Goal: Check status: Check status

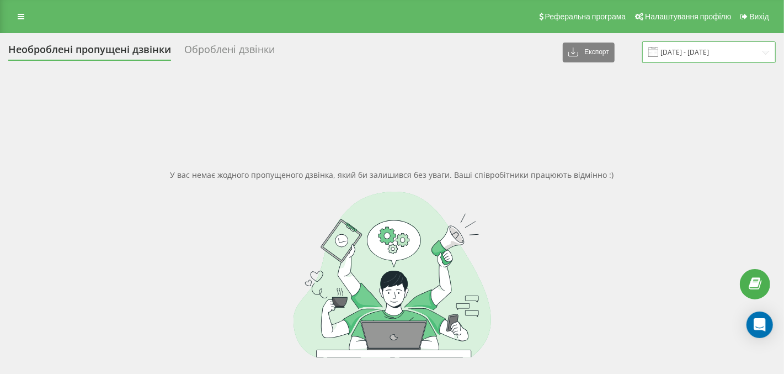
click at [765, 56] on input "[DATE] - [DATE]" at bounding box center [709, 52] width 134 height 22
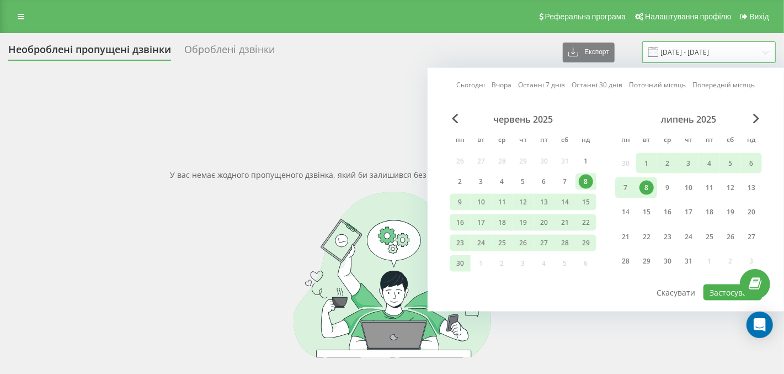
click at [709, 51] on input "[DATE] - [DATE]" at bounding box center [709, 52] width 134 height 22
click at [707, 49] on input "[DATE] - [DATE]" at bounding box center [709, 52] width 134 height 22
click at [755, 117] on span "Next Month" at bounding box center [756, 119] width 7 height 10
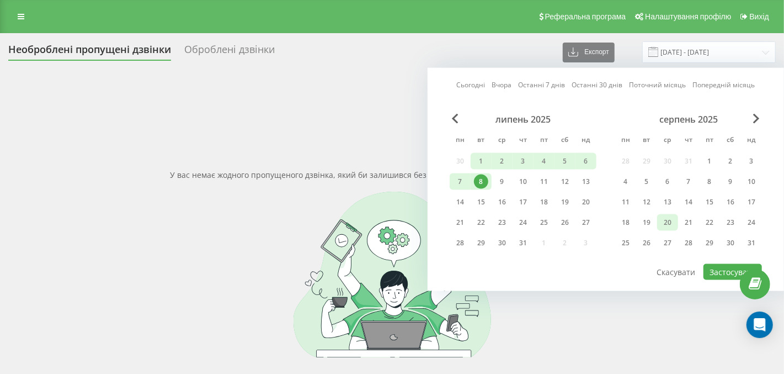
click at [668, 221] on div "20" at bounding box center [668, 222] width 14 height 14
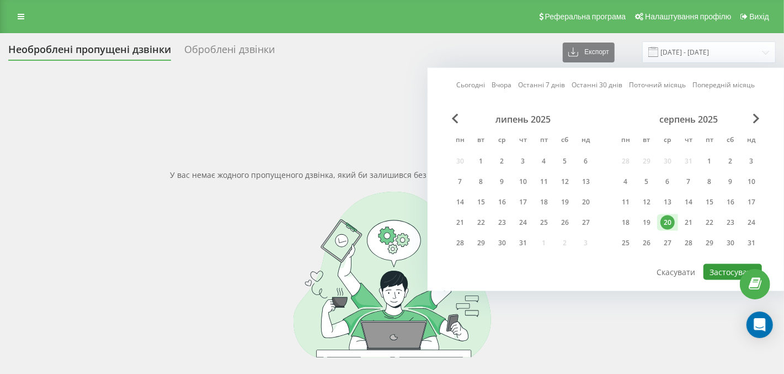
click at [720, 272] on button "Застосувати" at bounding box center [733, 272] width 58 height 16
type input "[DATE] - [DATE]"
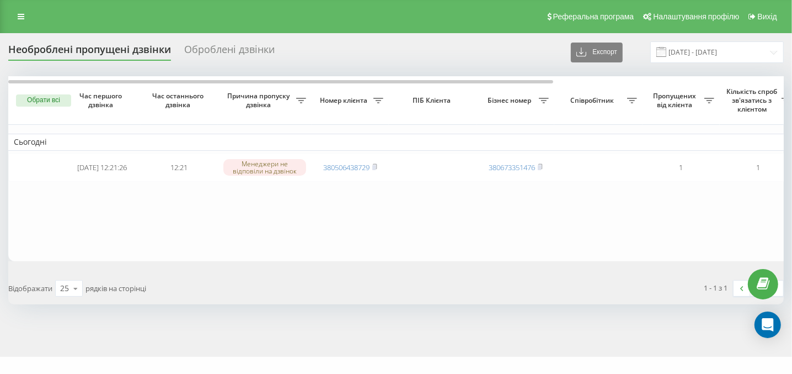
click at [210, 53] on div "Оброблені дзвінки" at bounding box center [229, 52] width 91 height 17
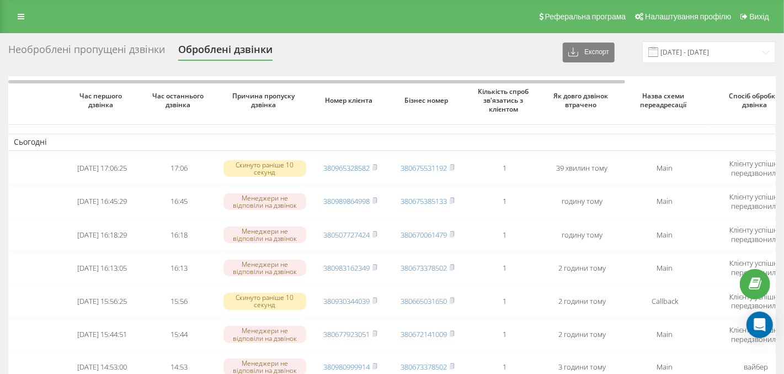
click at [116, 48] on div "Необроблені пропущені дзвінки" at bounding box center [86, 52] width 157 height 17
